Goal: Task Accomplishment & Management: Manage account settings

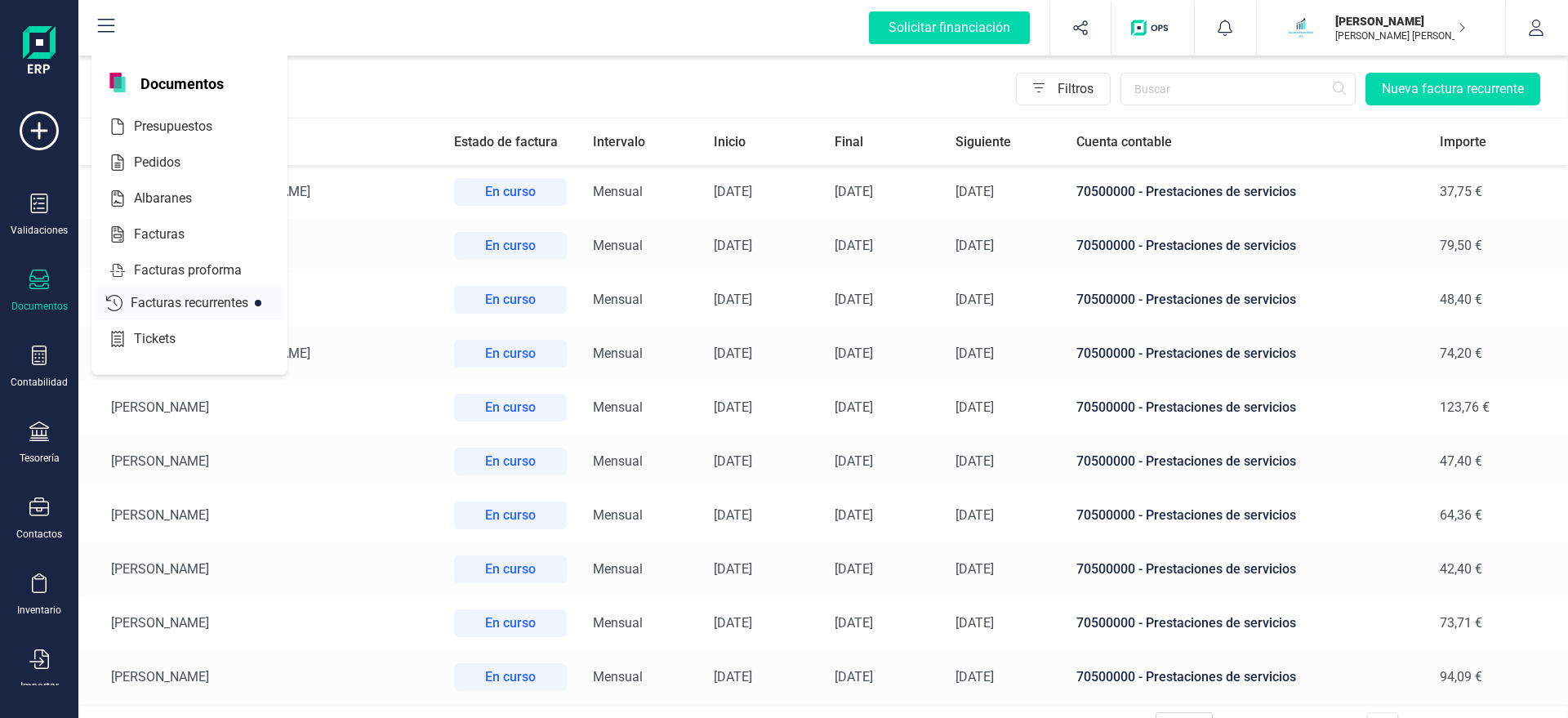
click at [186, 312] on div "Facturas recurrentes" at bounding box center [189, 302] width 190 height 32
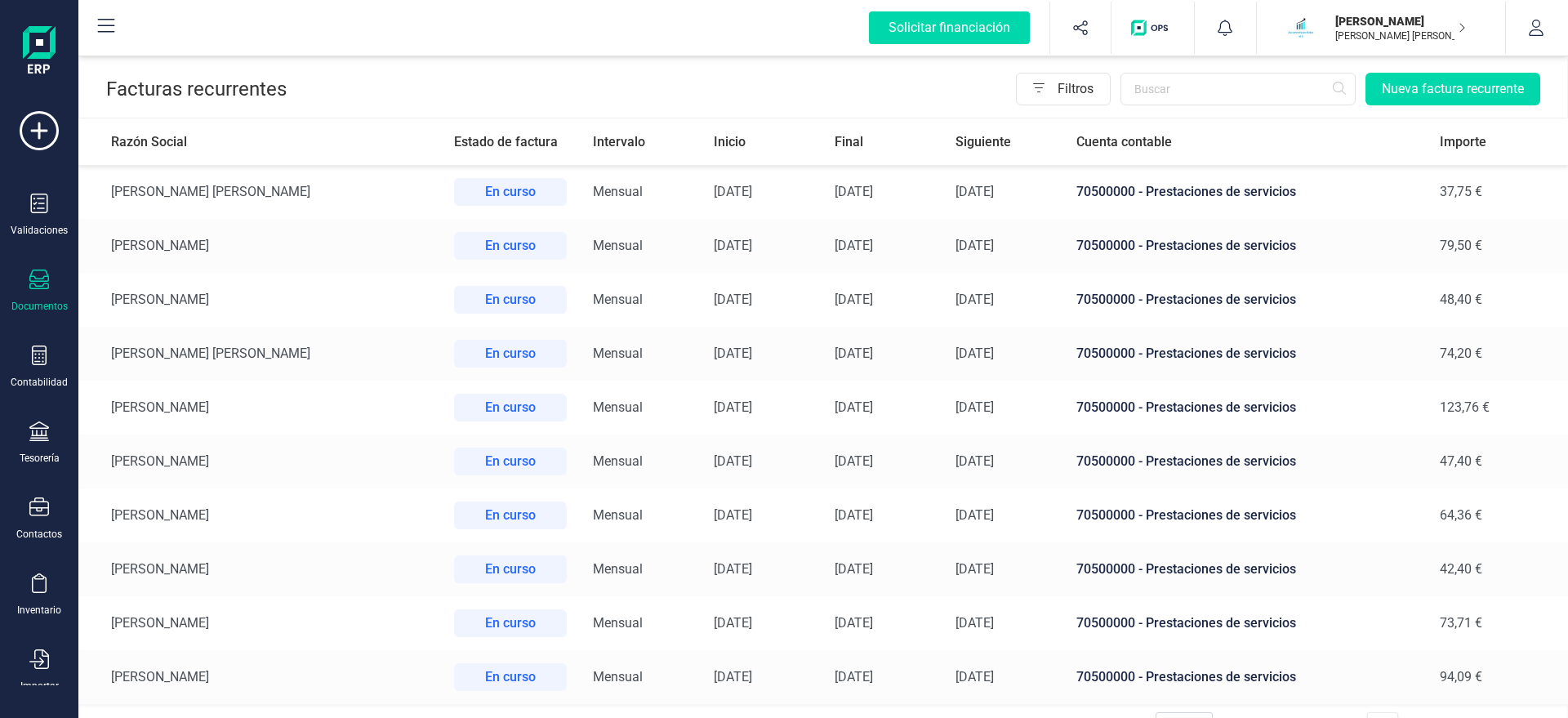
click at [317, 354] on td "[PERSON_NAME] [PERSON_NAME]" at bounding box center [259, 354] width 362 height 54
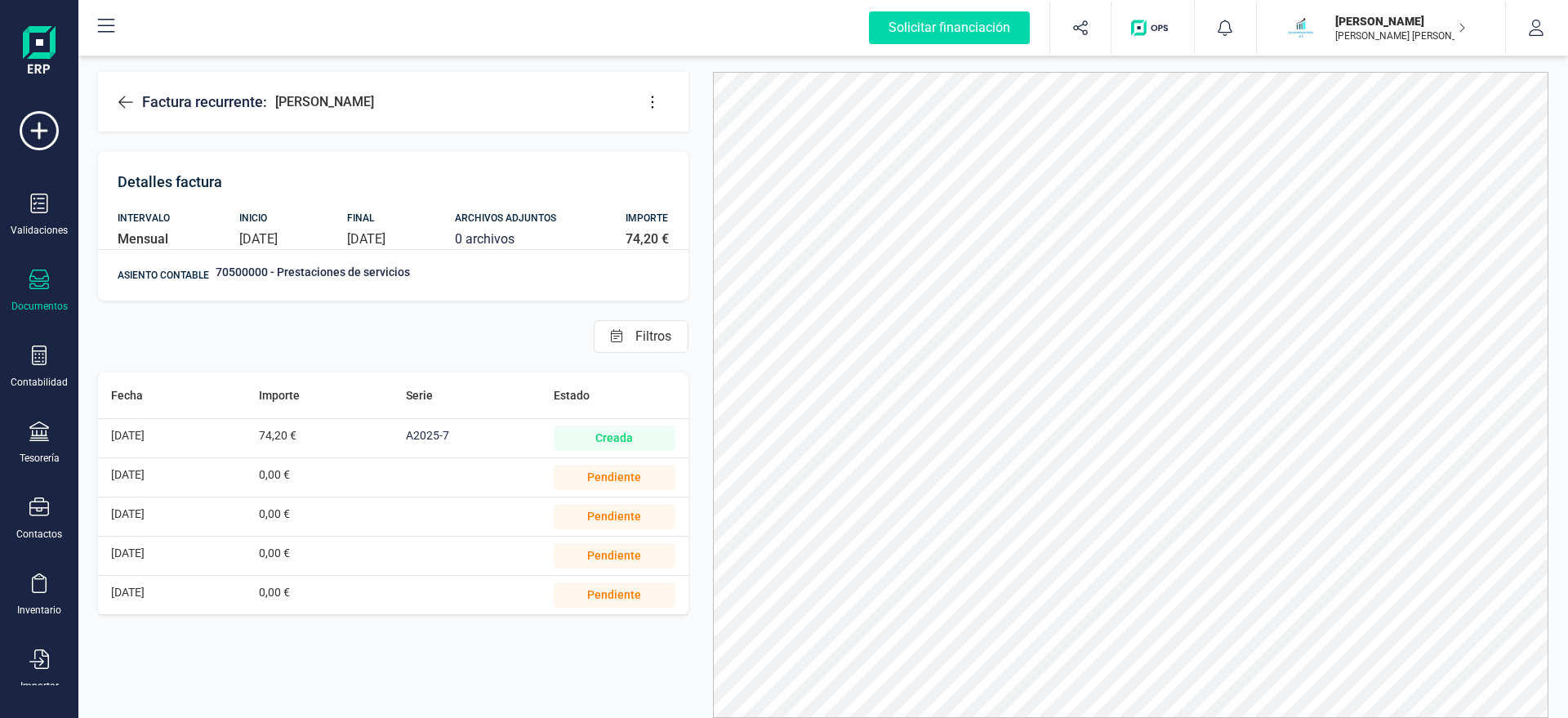
click at [651, 91] on button at bounding box center [652, 102] width 32 height 32
click at [679, 154] on span "Editar factura" at bounding box center [727, 151] width 118 height 13
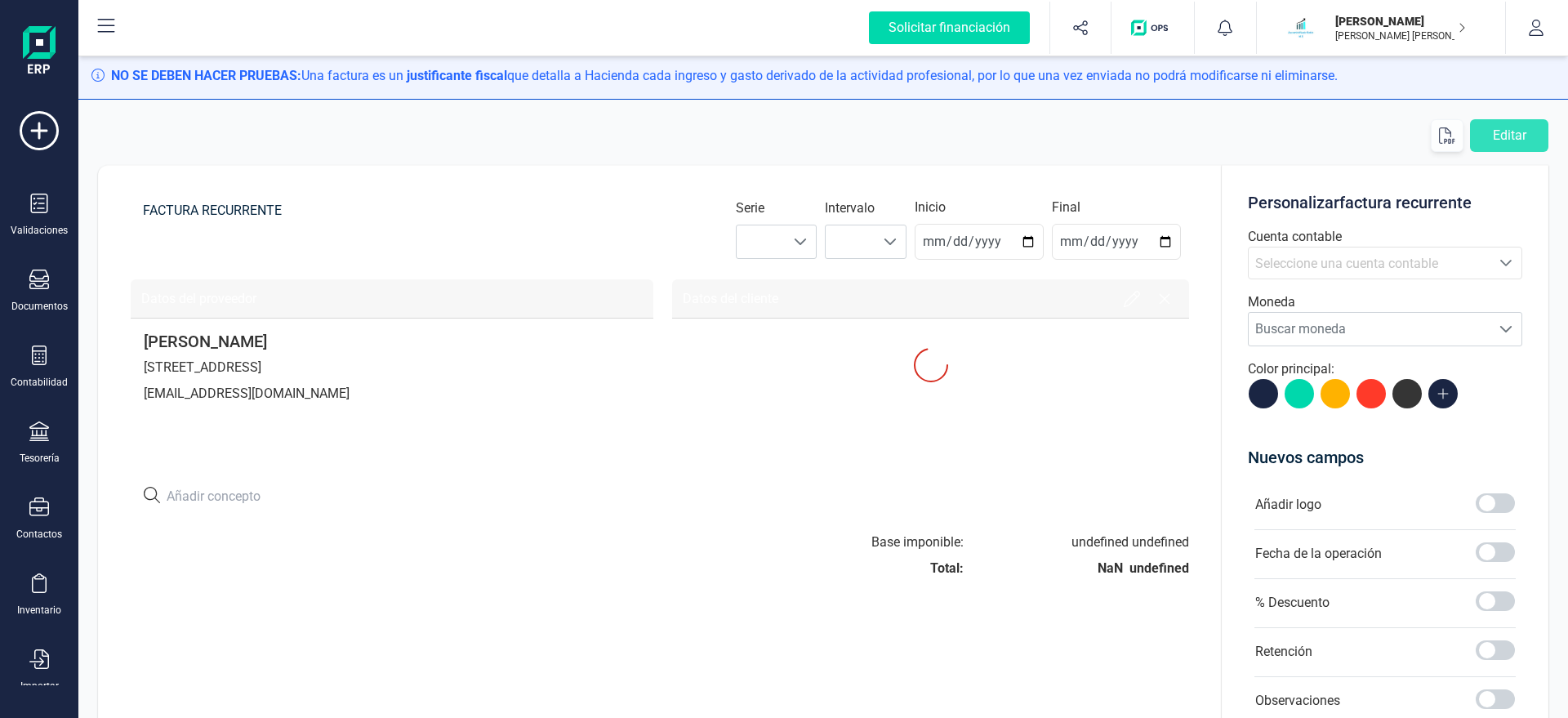
type input "[DATE]"
